Goal: Information Seeking & Learning: Find specific fact

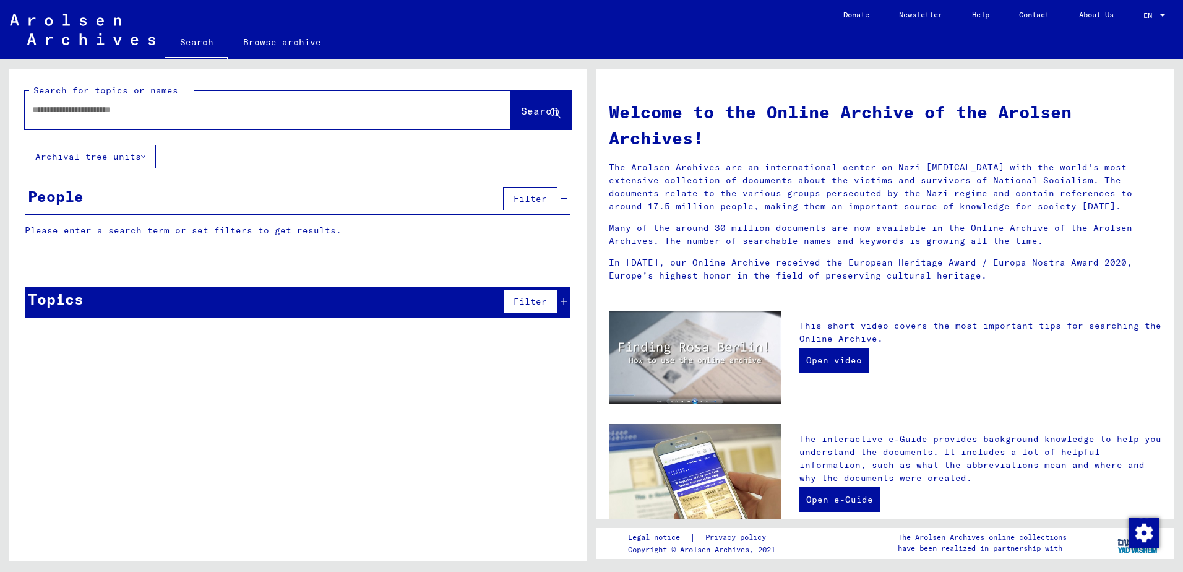
click at [89, 112] on input "text" at bounding box center [252, 109] width 441 height 13
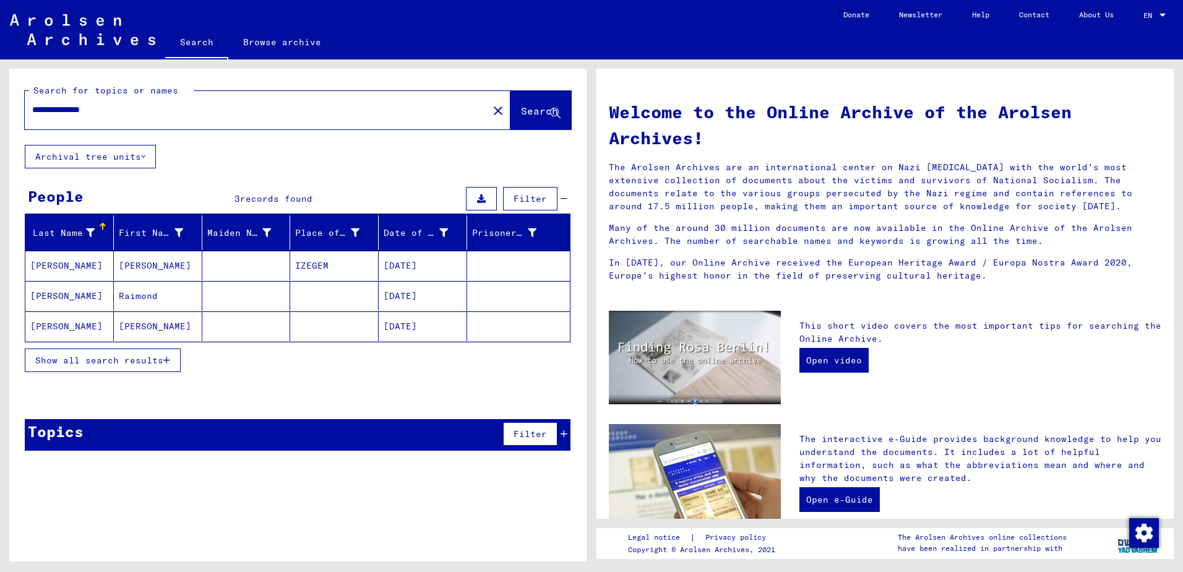
click at [69, 261] on mat-cell "[PERSON_NAME]" at bounding box center [69, 266] width 89 height 30
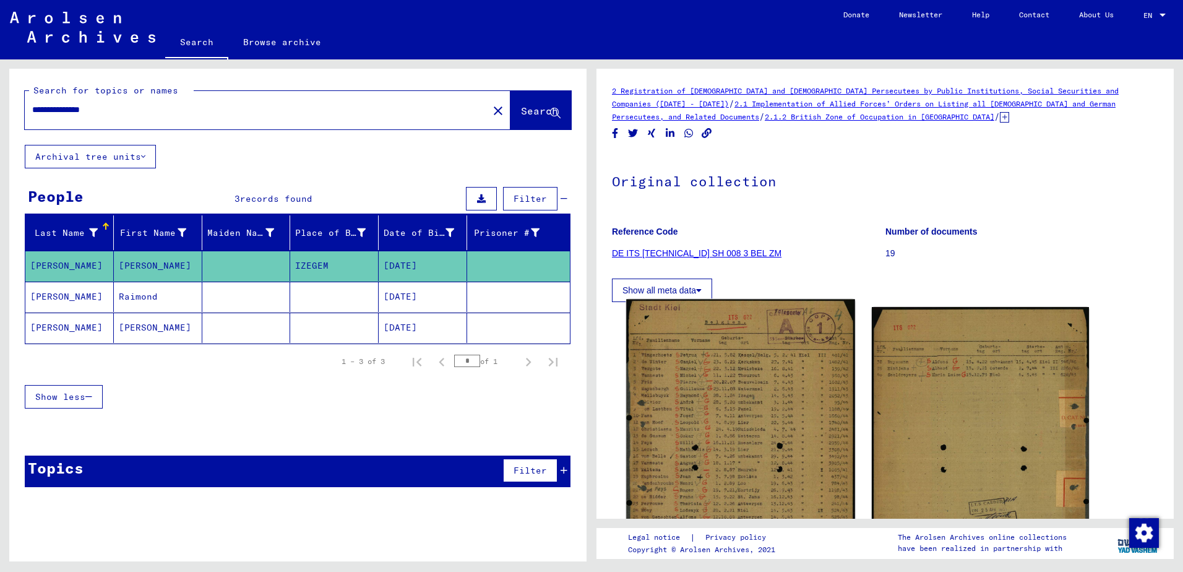
click at [765, 434] on img at bounding box center [740, 459] width 228 height 318
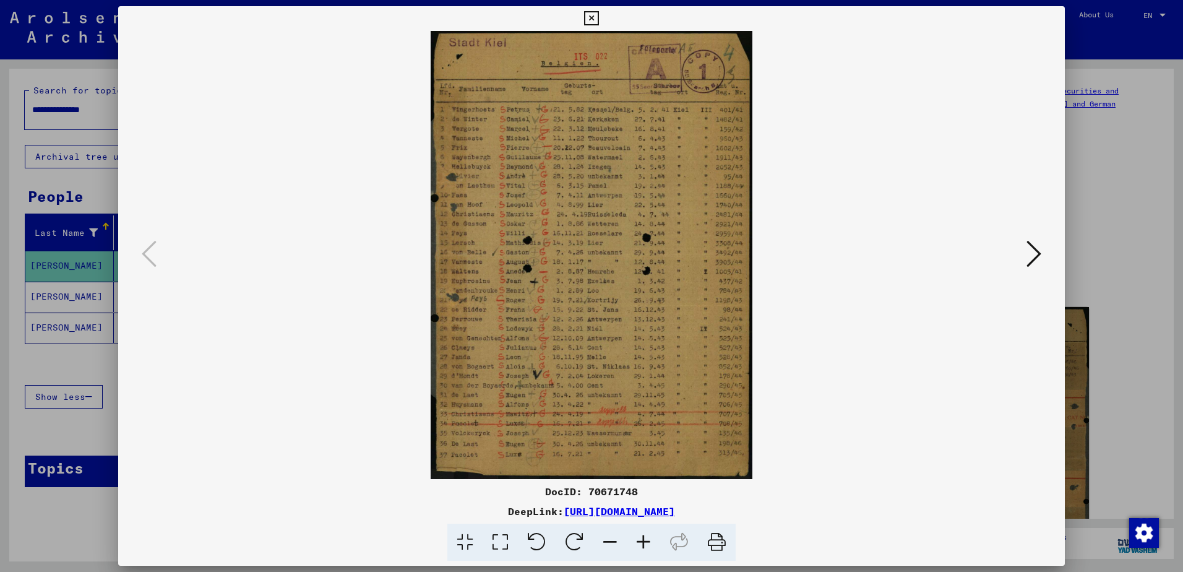
click at [841, 342] on img at bounding box center [591, 255] width 863 height 448
click at [1040, 256] on icon at bounding box center [1034, 254] width 15 height 30
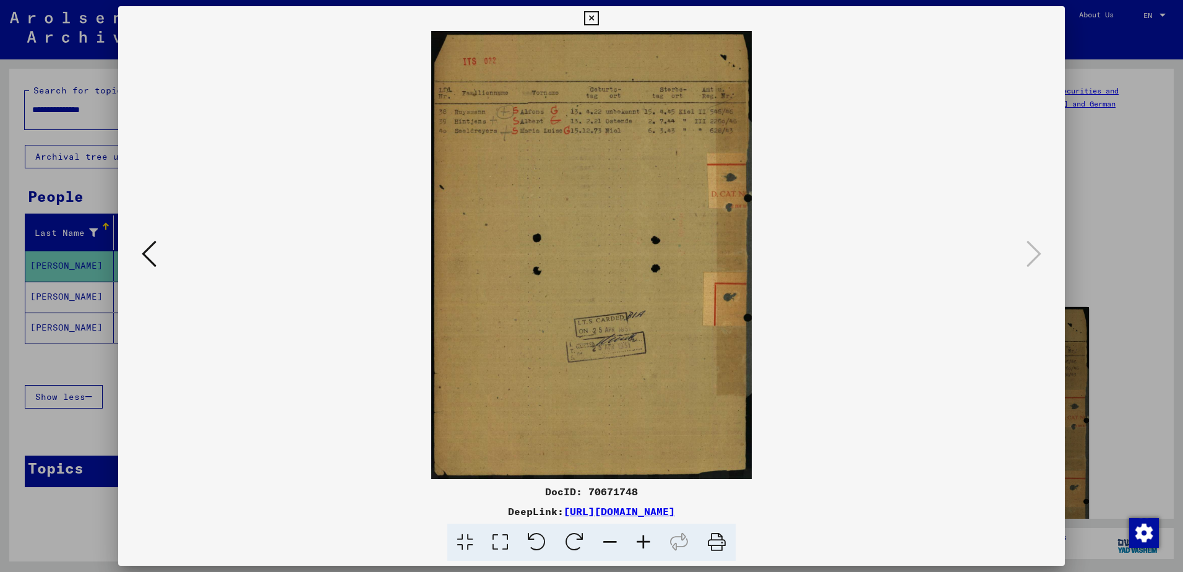
click at [857, 261] on img at bounding box center [591, 255] width 863 height 448
drag, startPoint x: 592, startPoint y: 17, endPoint x: 555, endPoint y: 49, distance: 48.7
click at [592, 17] on icon at bounding box center [591, 18] width 14 height 15
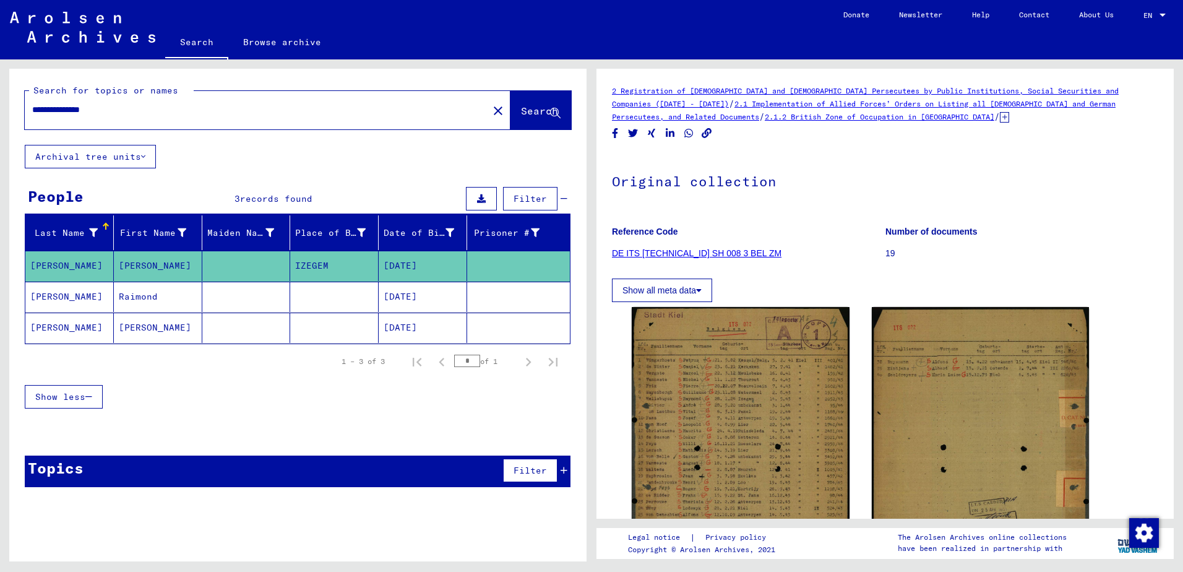
click at [66, 299] on mat-cell "[PERSON_NAME]" at bounding box center [69, 297] width 89 height 30
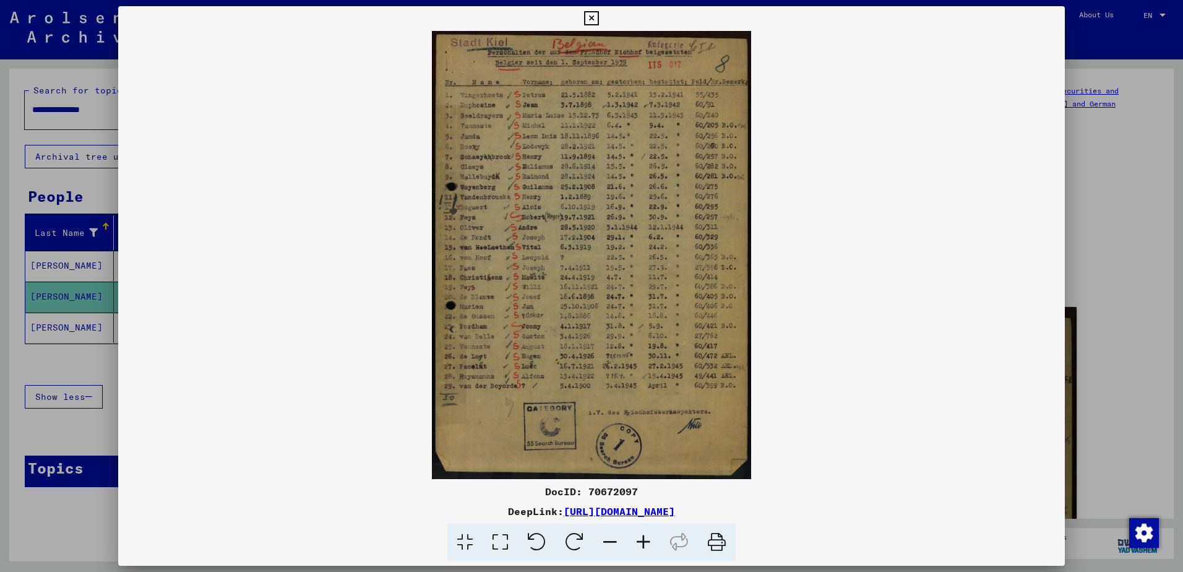
click at [586, 18] on icon at bounding box center [591, 18] width 14 height 15
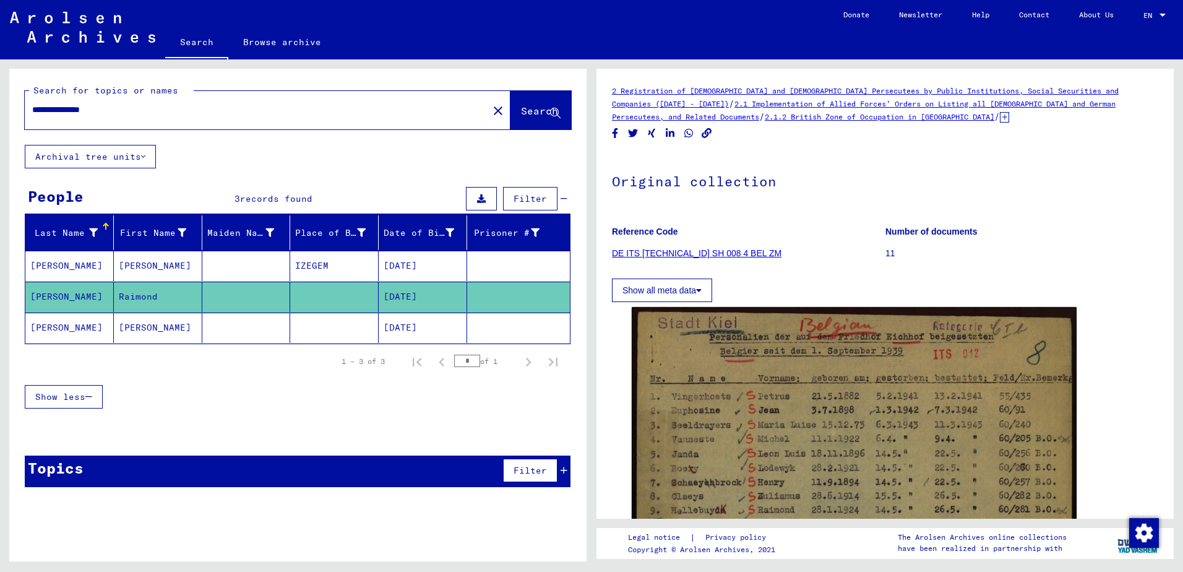
click at [68, 325] on mat-cell "[PERSON_NAME]" at bounding box center [69, 328] width 89 height 30
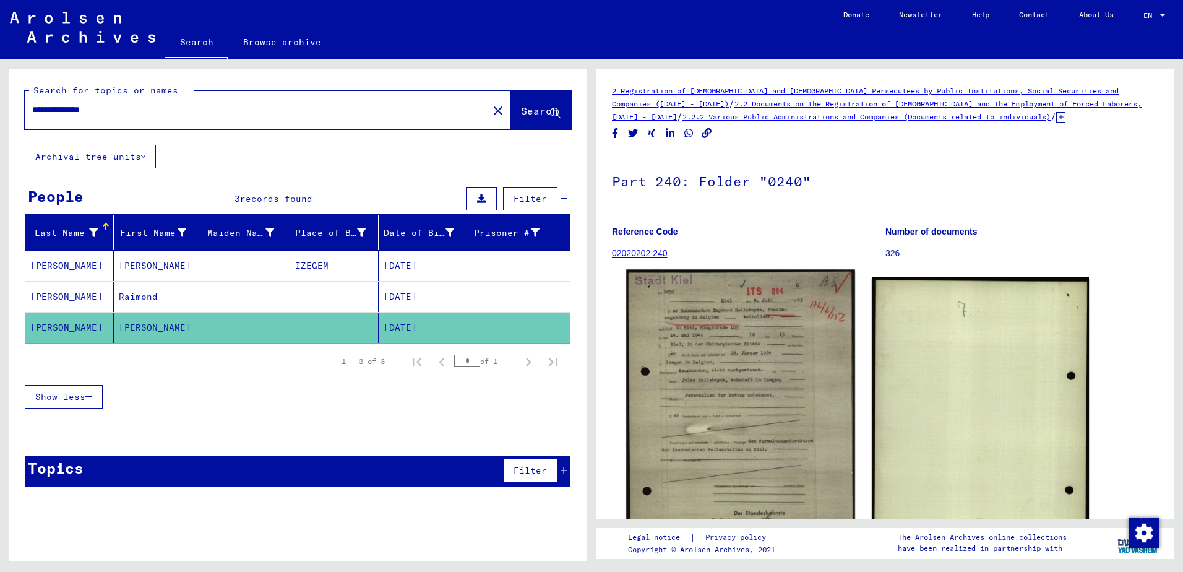
click at [740, 400] on img at bounding box center [740, 429] width 228 height 318
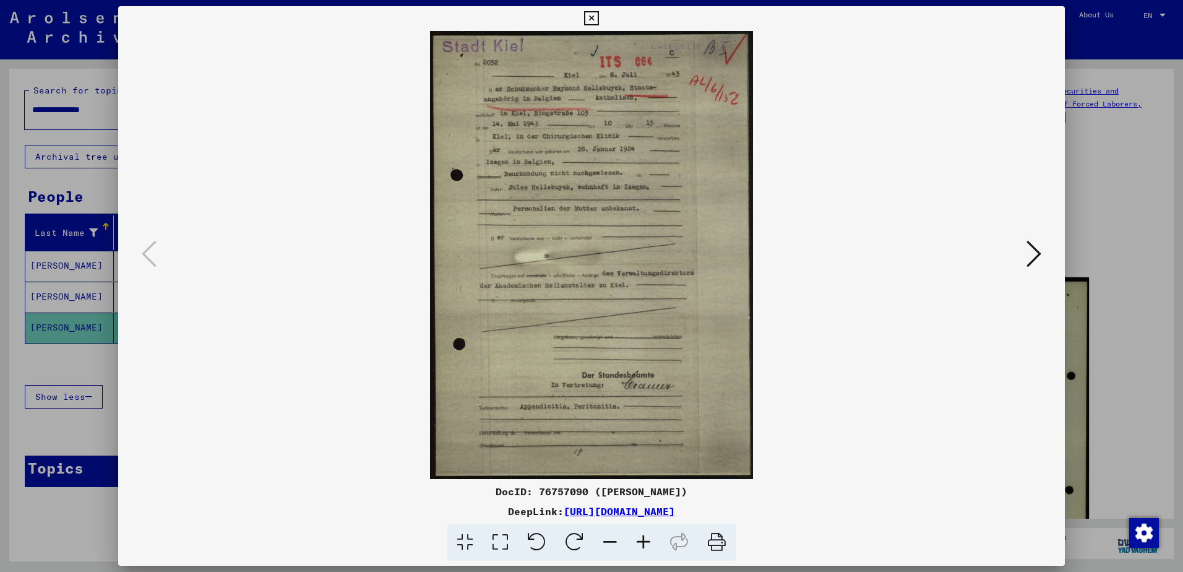
click at [550, 243] on img at bounding box center [591, 255] width 863 height 448
click at [1037, 256] on icon at bounding box center [1034, 254] width 15 height 30
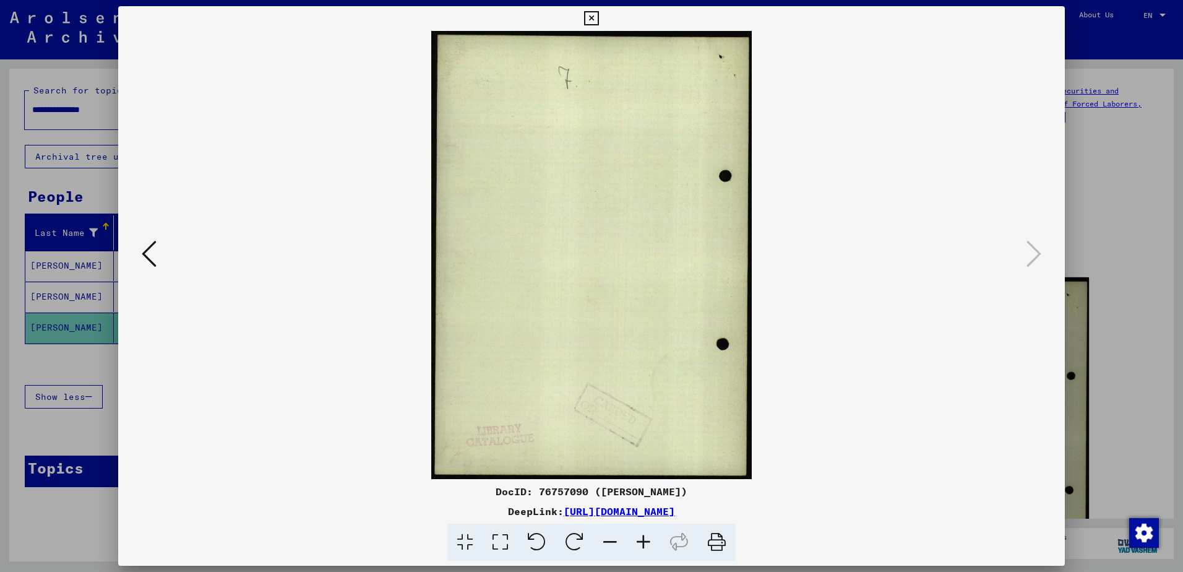
click at [585, 13] on icon at bounding box center [591, 18] width 14 height 15
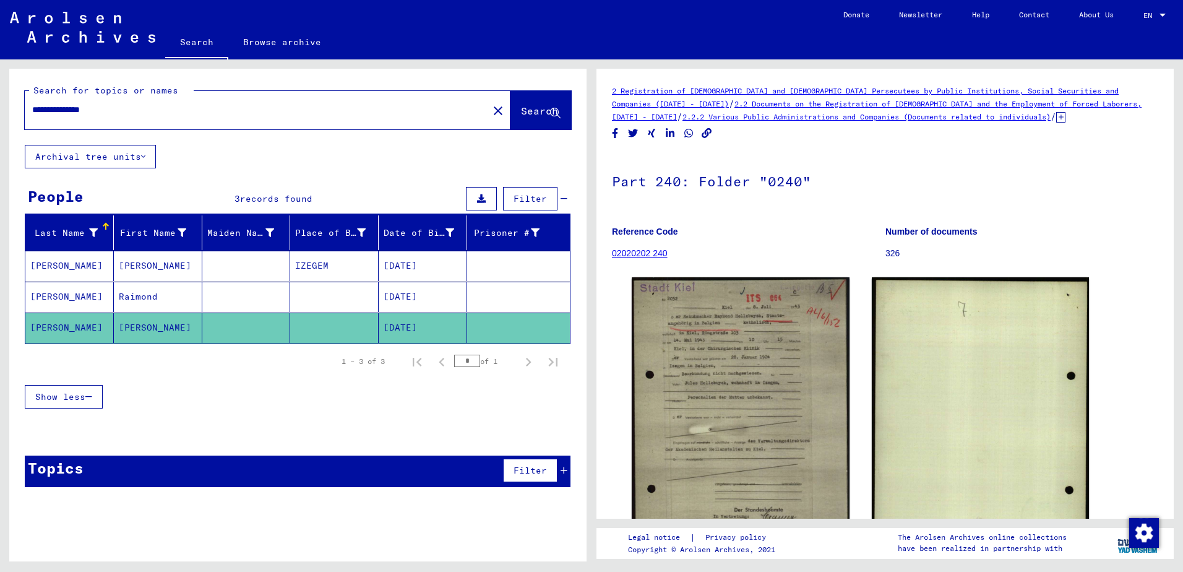
drag, startPoint x: 91, startPoint y: 108, endPoint x: 147, endPoint y: 113, distance: 56.5
click at [147, 113] on input "**********" at bounding box center [256, 109] width 449 height 13
type input "**********"
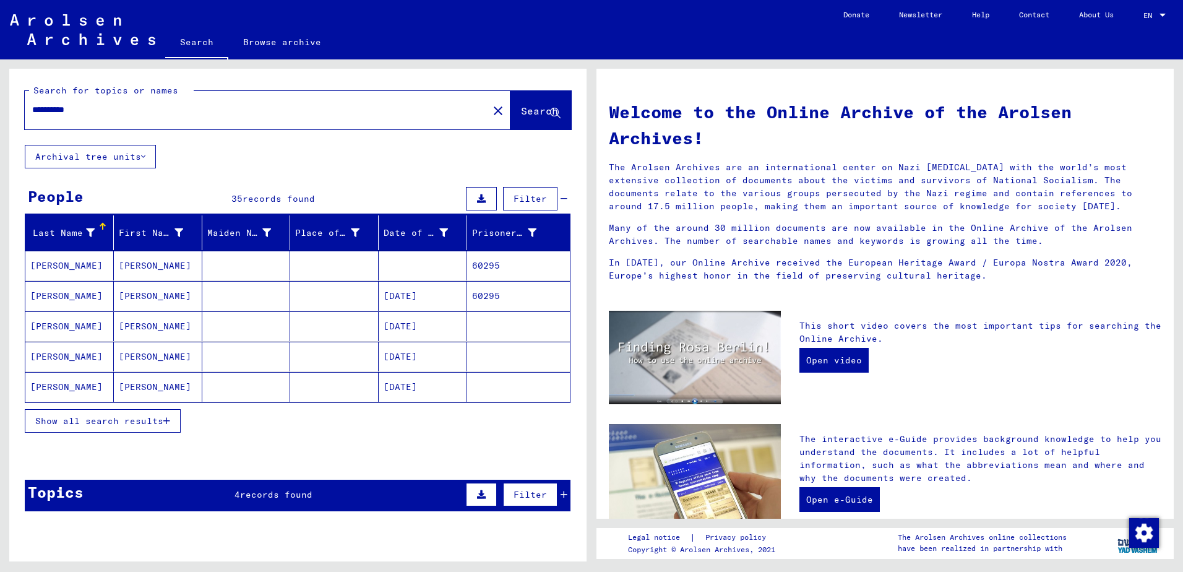
click at [95, 419] on span "Show all search results" at bounding box center [99, 420] width 128 height 11
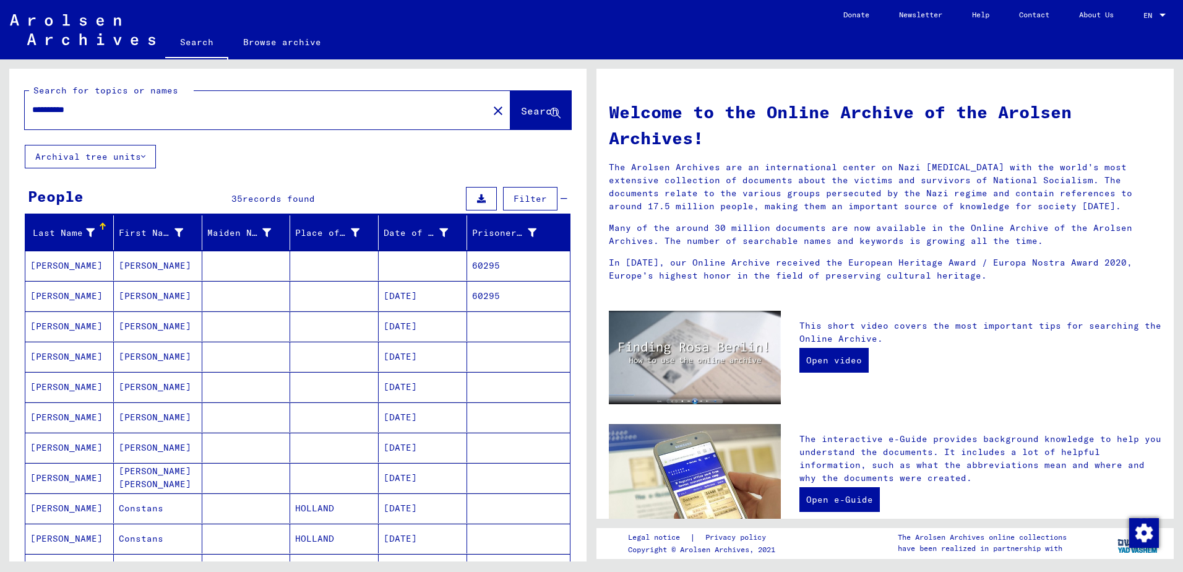
click at [62, 266] on mat-cell "[PERSON_NAME]" at bounding box center [69, 266] width 89 height 30
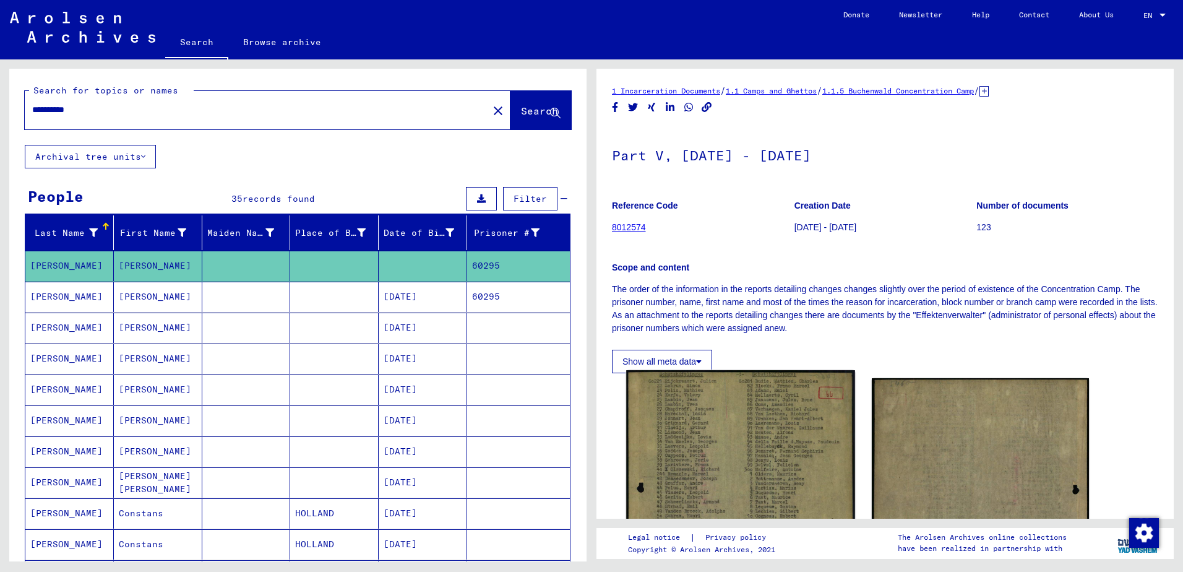
click at [718, 447] on img at bounding box center [740, 533] width 228 height 326
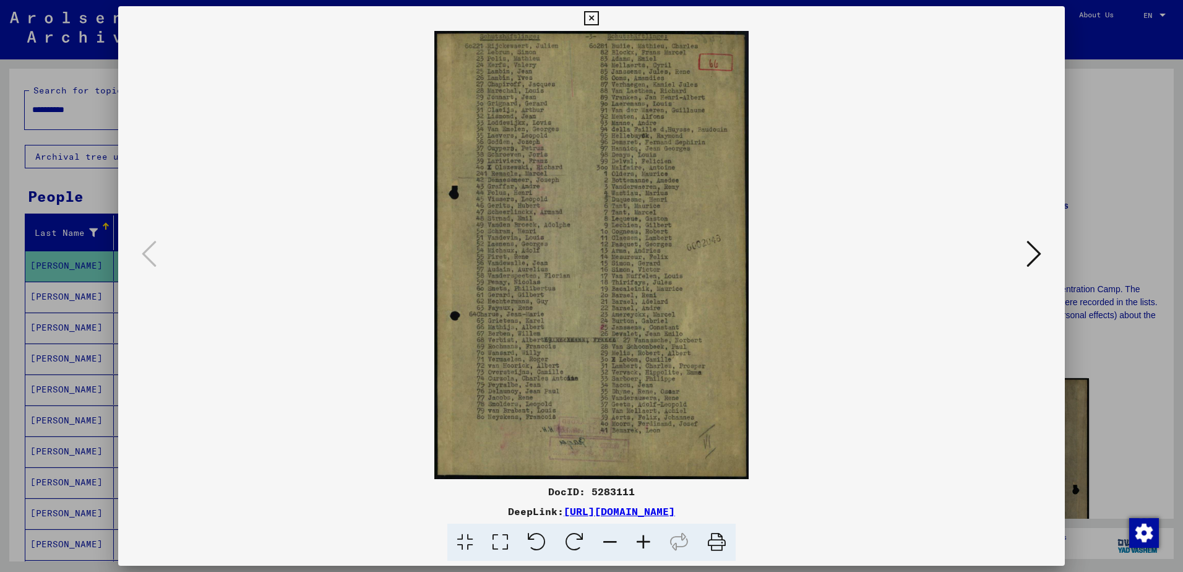
click at [590, 262] on img at bounding box center [591, 255] width 863 height 448
click at [662, 236] on img at bounding box center [591, 255] width 863 height 448
click at [1030, 254] on icon at bounding box center [1034, 254] width 15 height 30
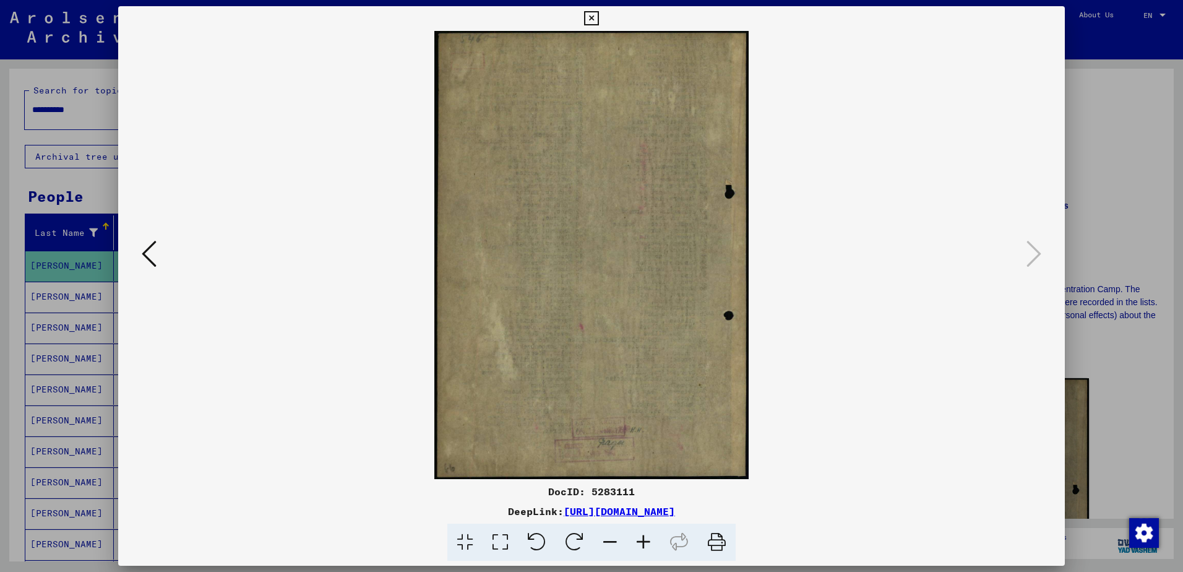
click at [585, 18] on icon at bounding box center [591, 18] width 14 height 15
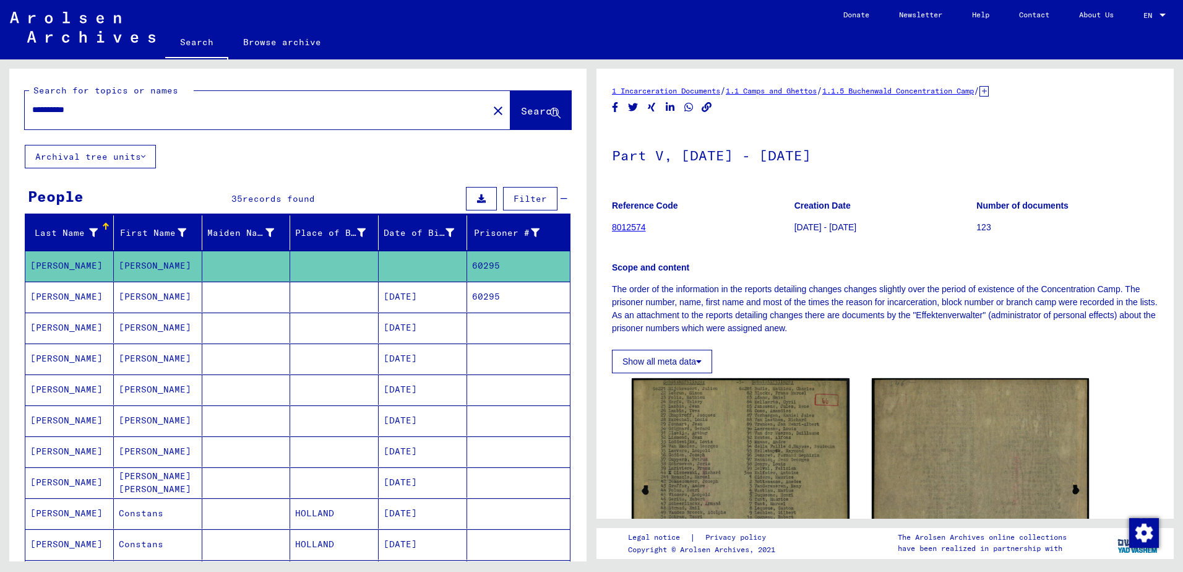
click at [52, 297] on mat-cell "[PERSON_NAME]" at bounding box center [69, 297] width 89 height 30
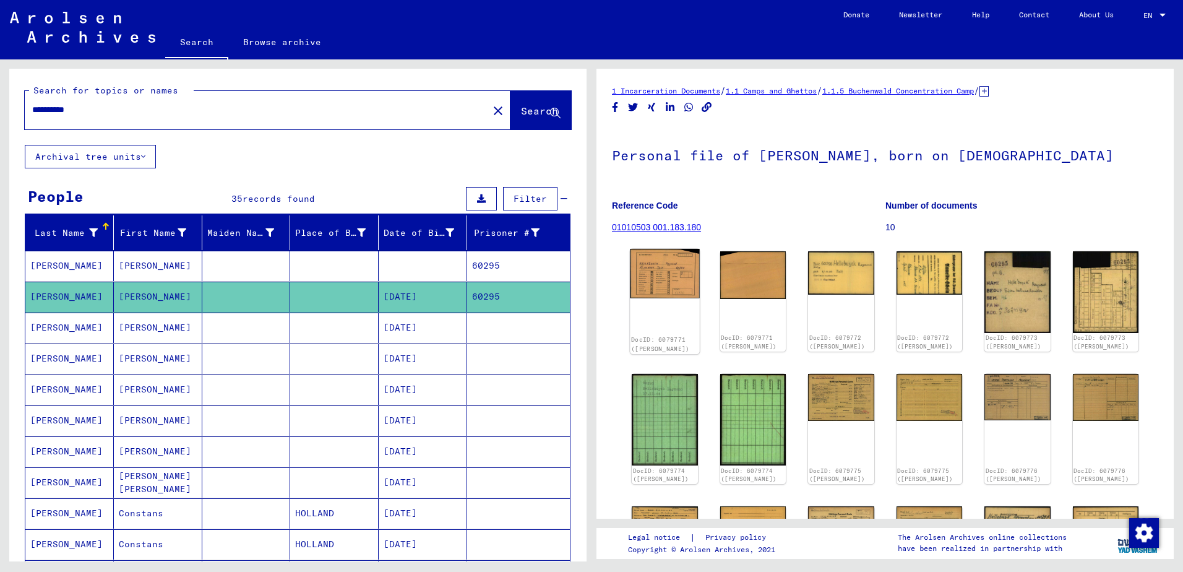
click at [669, 272] on img at bounding box center [664, 273] width 69 height 49
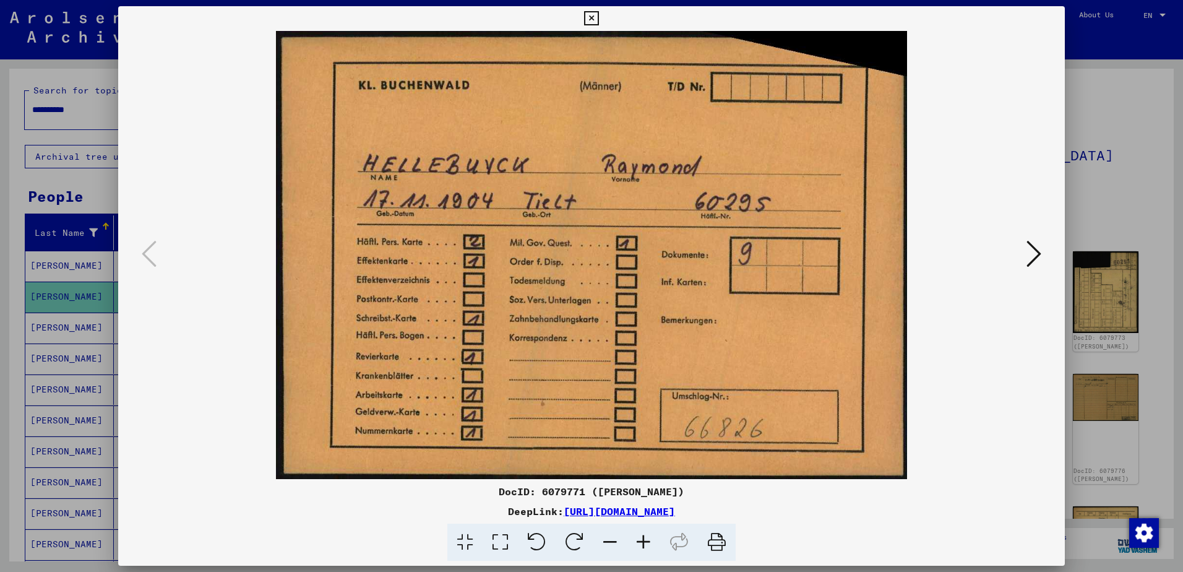
click at [593, 19] on icon at bounding box center [591, 18] width 14 height 15
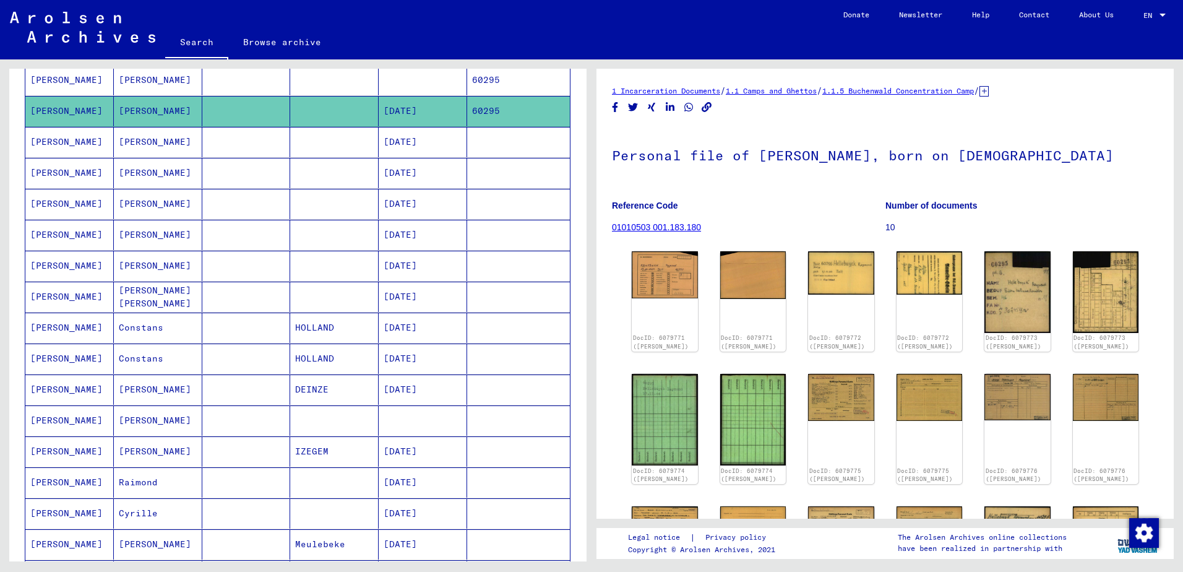
scroll to position [248, 0]
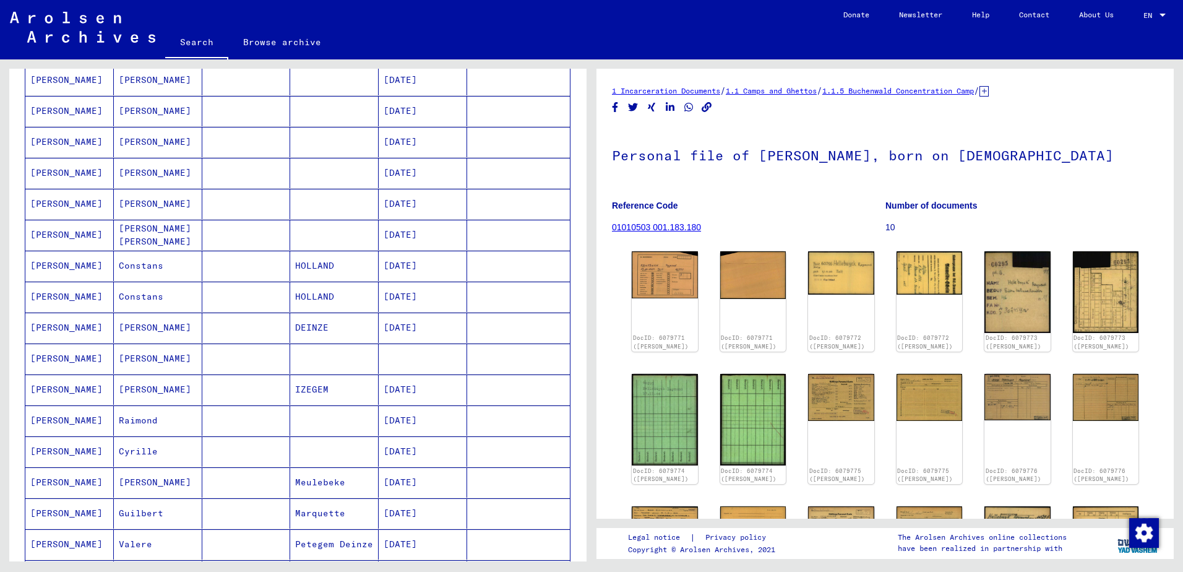
click at [54, 356] on mat-cell "[PERSON_NAME]" at bounding box center [69, 358] width 89 height 30
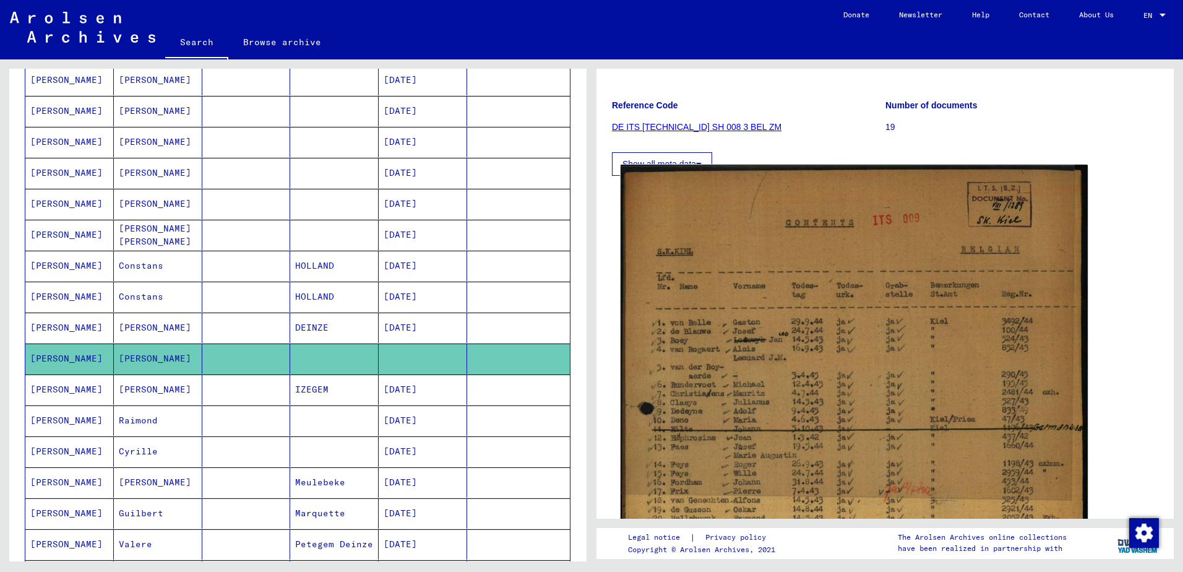
scroll to position [186, 0]
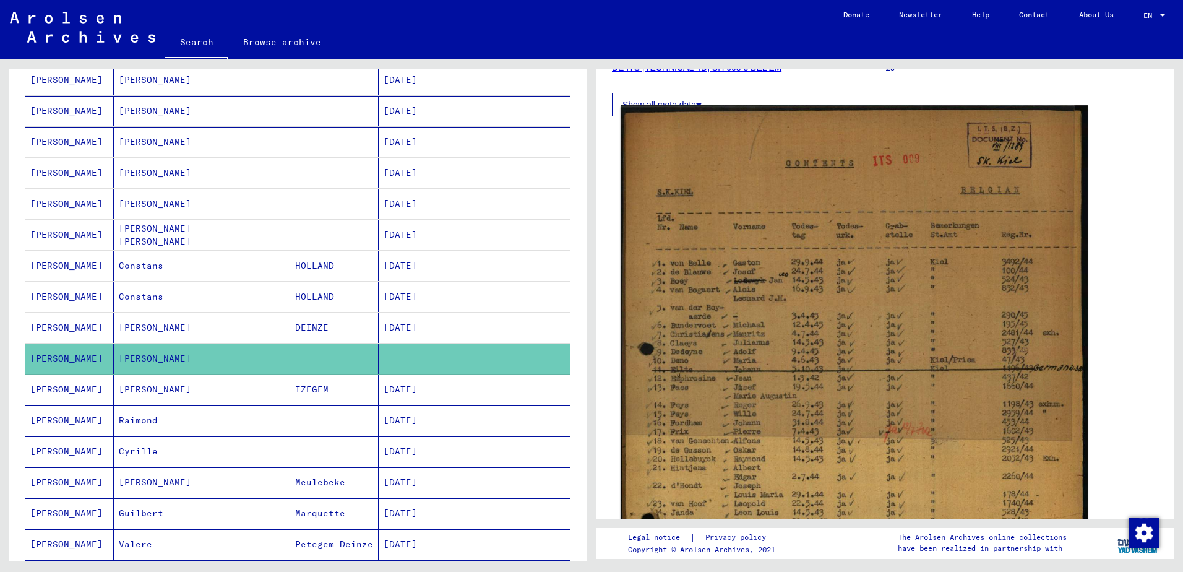
click at [796, 342] on img at bounding box center [854, 436] width 467 height 662
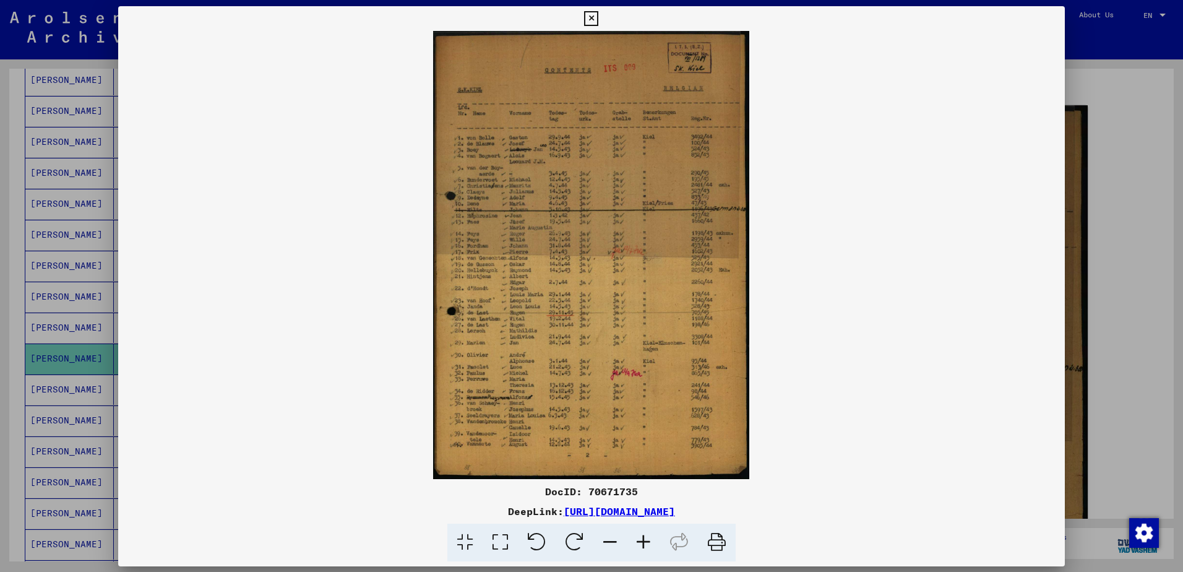
click at [796, 342] on img at bounding box center [591, 255] width 947 height 448
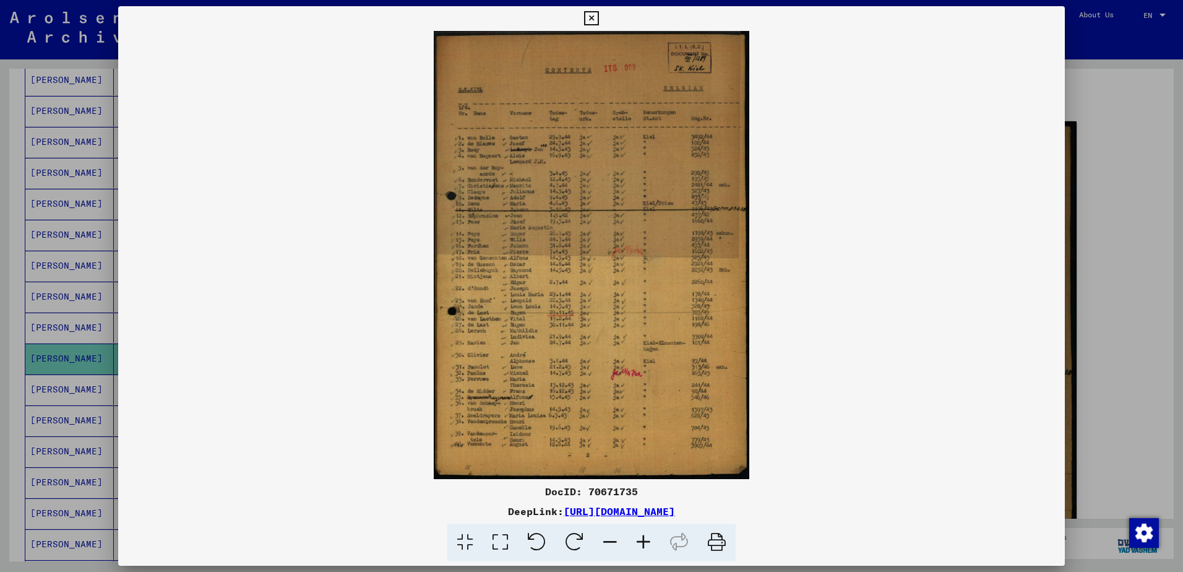
click at [590, 16] on icon at bounding box center [591, 18] width 14 height 15
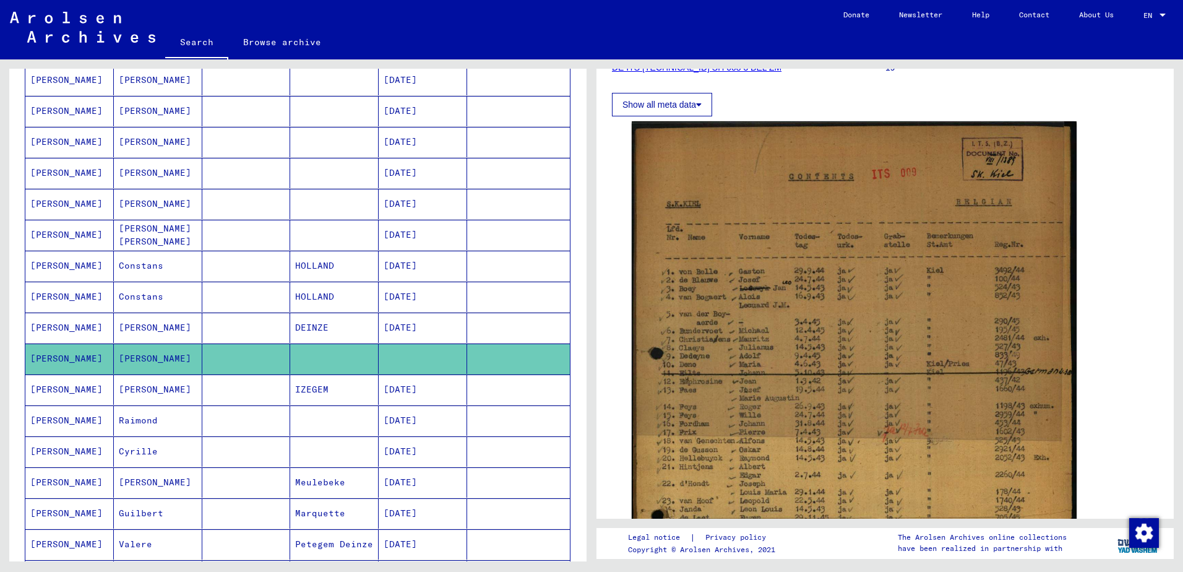
click at [56, 390] on mat-cell "[PERSON_NAME]" at bounding box center [69, 389] width 89 height 30
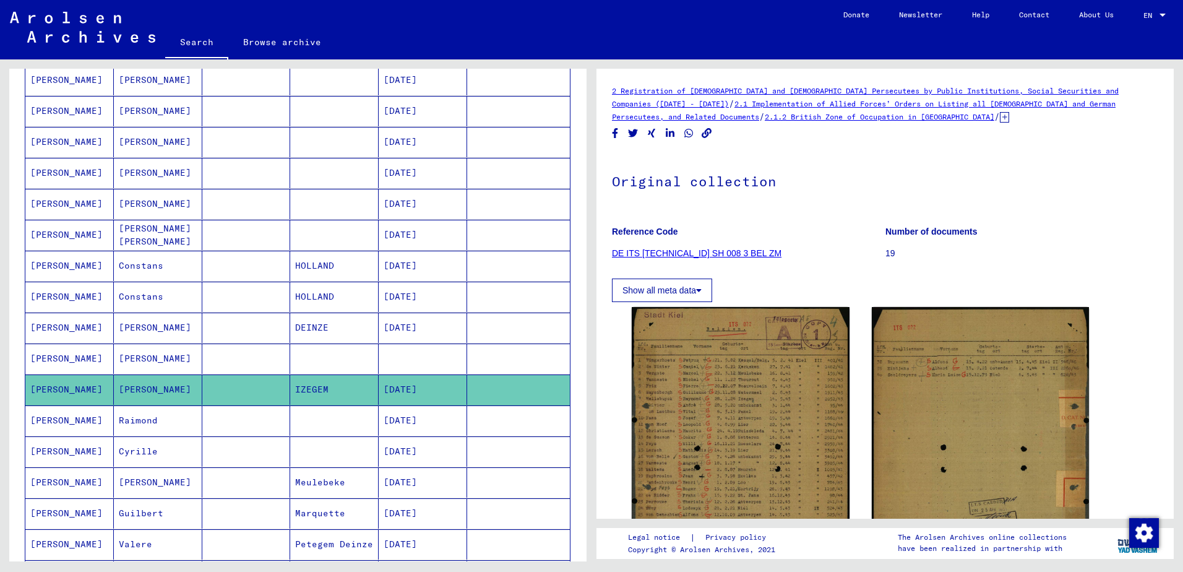
click at [52, 420] on mat-cell "[PERSON_NAME]" at bounding box center [69, 420] width 89 height 30
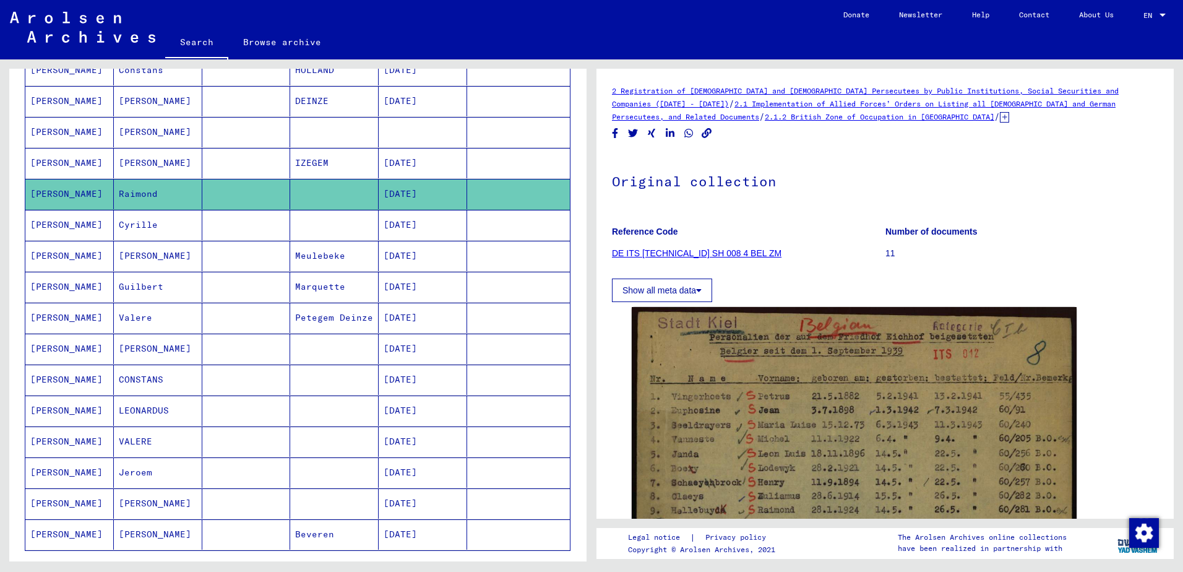
scroll to position [495, 0]
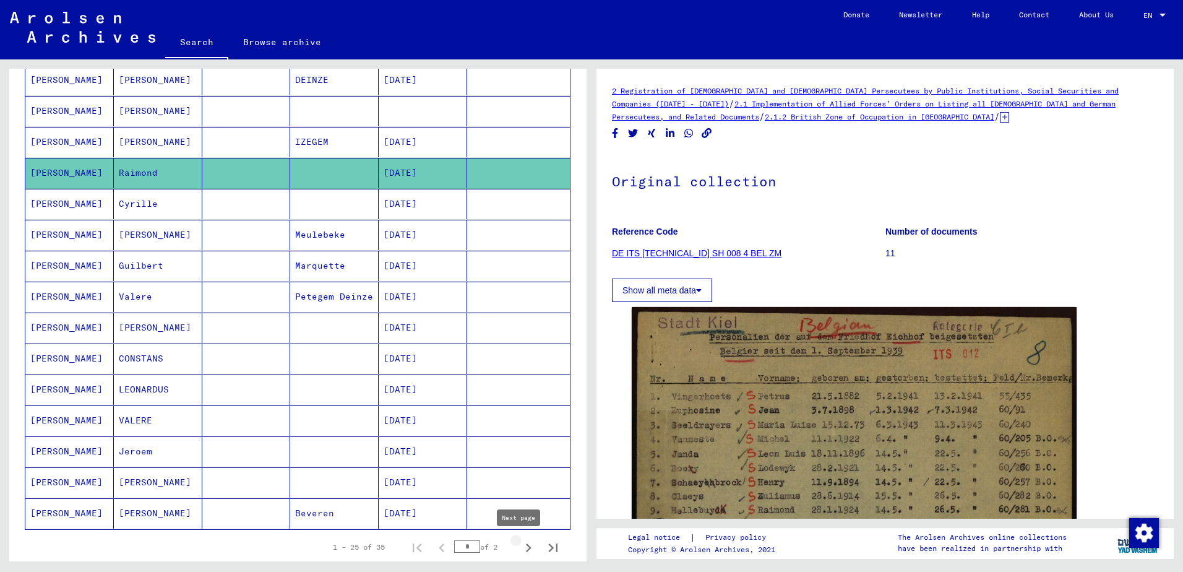
click at [520, 548] on icon "Next page" at bounding box center [528, 547] width 17 height 17
type input "*"
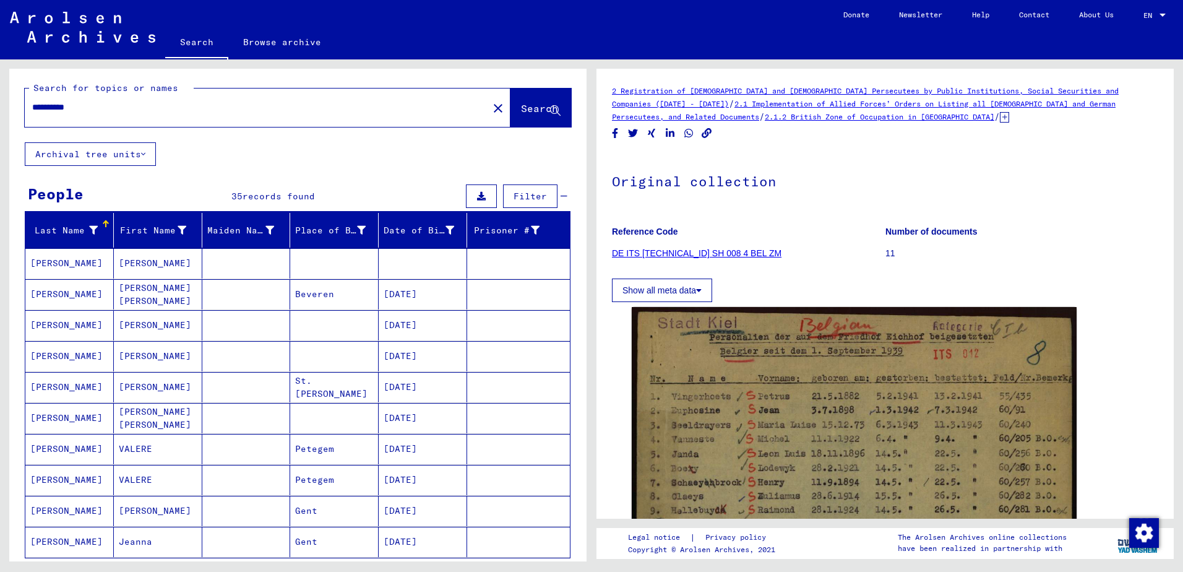
scroll to position [0, 0]
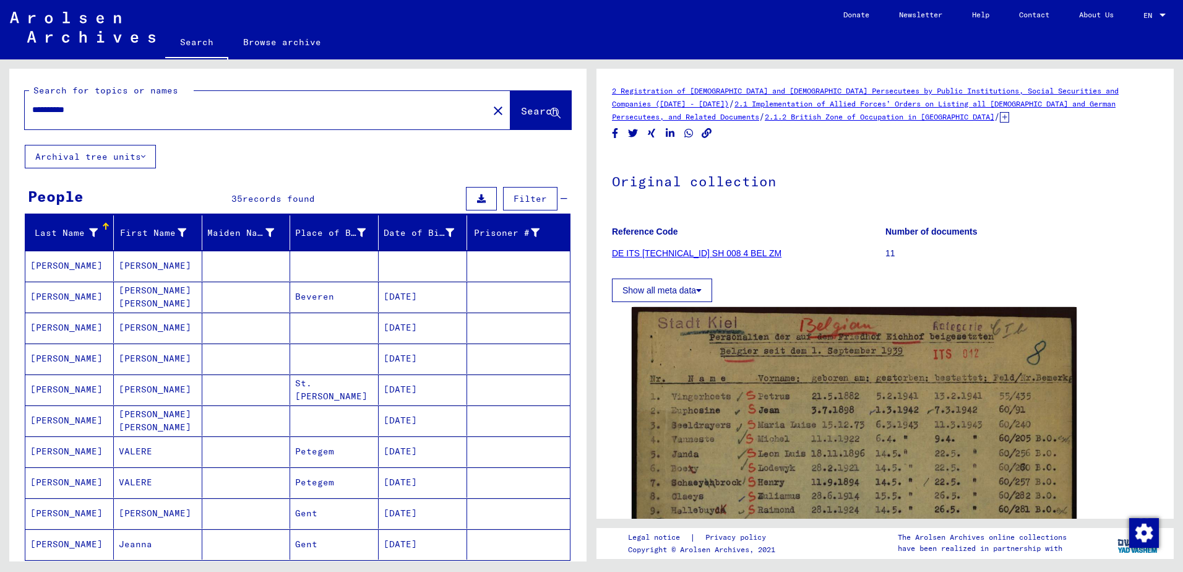
click at [64, 327] on mat-cell "[PERSON_NAME]" at bounding box center [69, 328] width 89 height 30
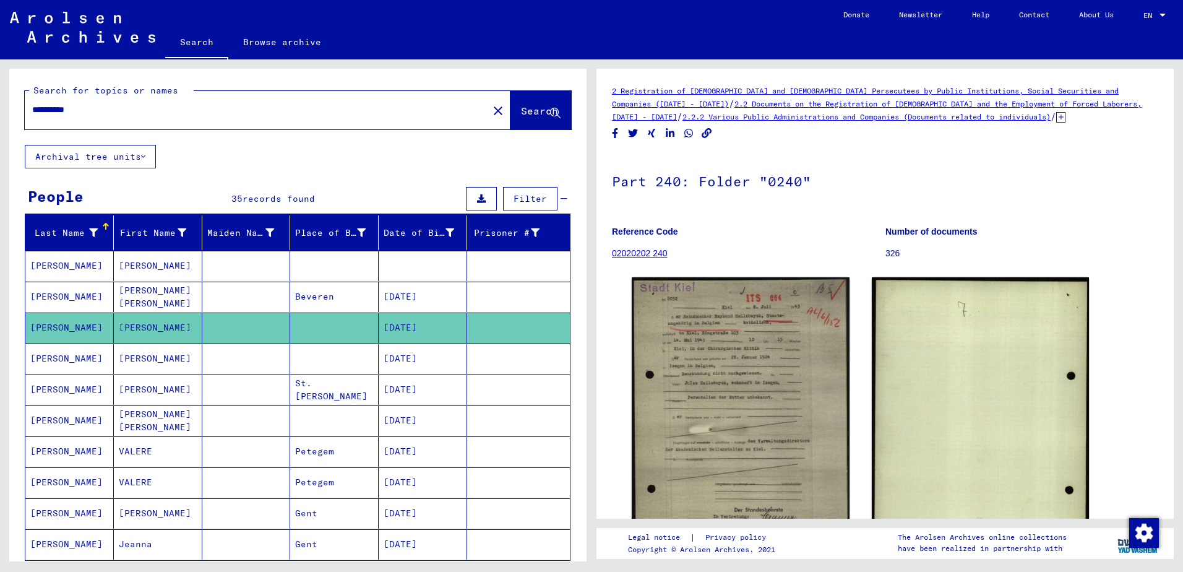
click at [491, 108] on mat-icon "close" at bounding box center [498, 110] width 15 height 15
